Goal: Navigation & Orientation: Find specific page/section

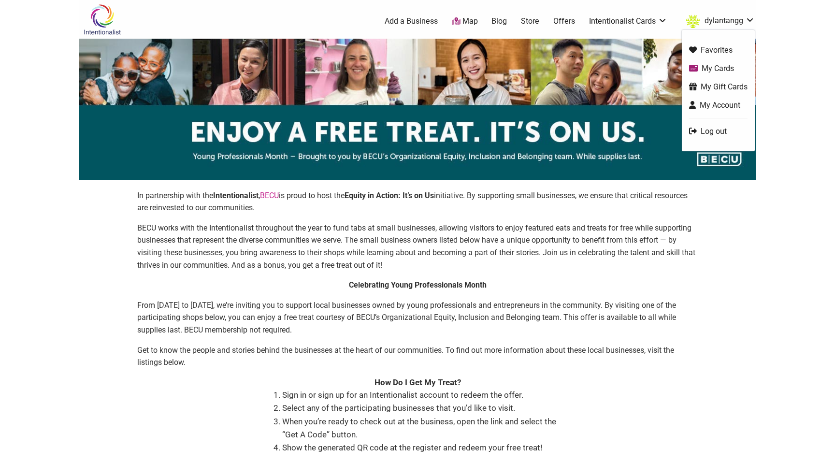
click at [743, 16] on link "dylantangg" at bounding box center [718, 21] width 73 height 17
click at [722, 109] on link "My Account" at bounding box center [718, 105] width 59 height 11
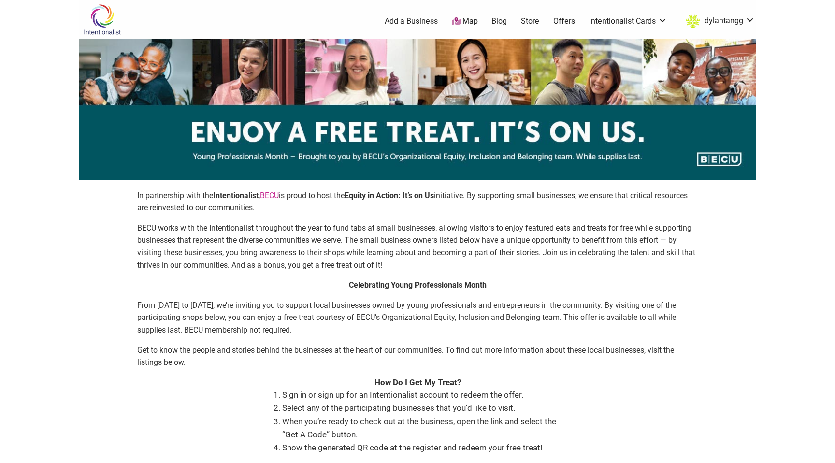
click at [569, 25] on link "Offers" at bounding box center [565, 21] width 22 height 11
click at [567, 23] on link "Offers" at bounding box center [565, 21] width 22 height 11
click at [561, 19] on link "Offers" at bounding box center [565, 21] width 22 height 11
click at [566, 24] on link "Offers" at bounding box center [565, 21] width 22 height 11
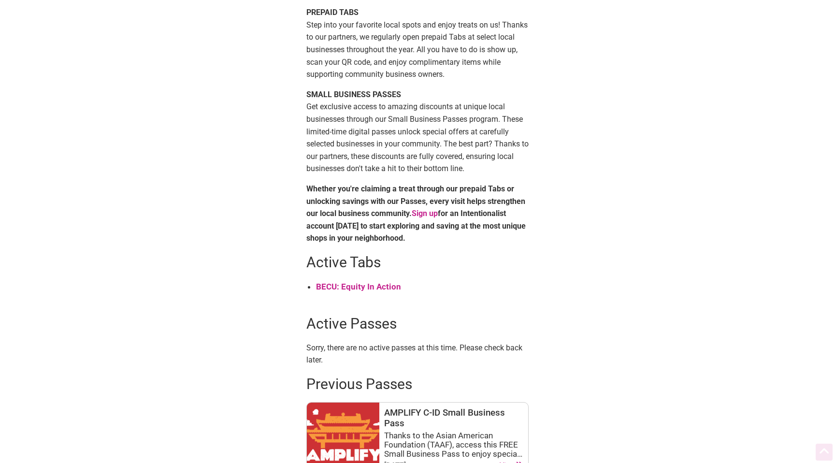
scroll to position [204, 0]
click at [378, 288] on strong "BECU: Equity In Action" at bounding box center [358, 286] width 85 height 10
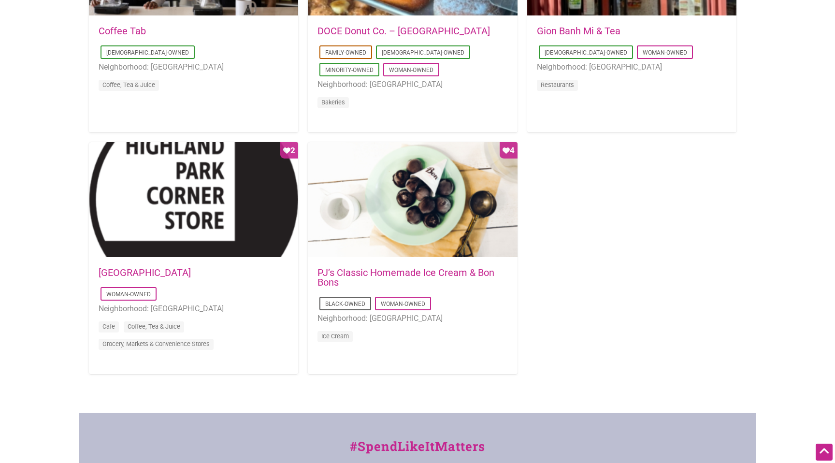
scroll to position [858, 0]
